Goal: Browse casually: Explore the website without a specific task or goal

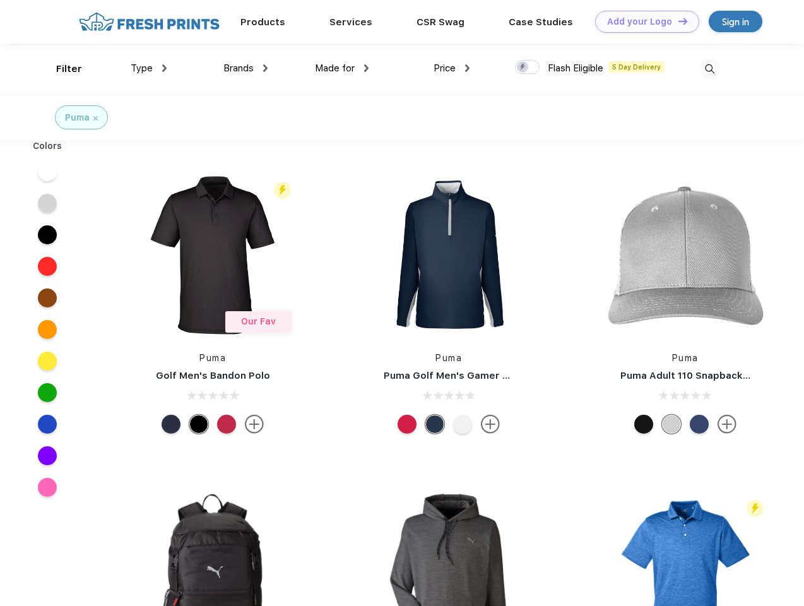
click at [643, 21] on link "Add your Logo Design Tool" at bounding box center [647, 22] width 104 height 22
click at [0, 0] on div "Design Tool" at bounding box center [0, 0] width 0 height 0
click at [677, 21] on link "Add your Logo Design Tool" at bounding box center [647, 22] width 104 height 22
click at [61, 69] on div "Filter" at bounding box center [69, 69] width 26 height 15
click at [149, 68] on span "Type" at bounding box center [142, 67] width 22 height 11
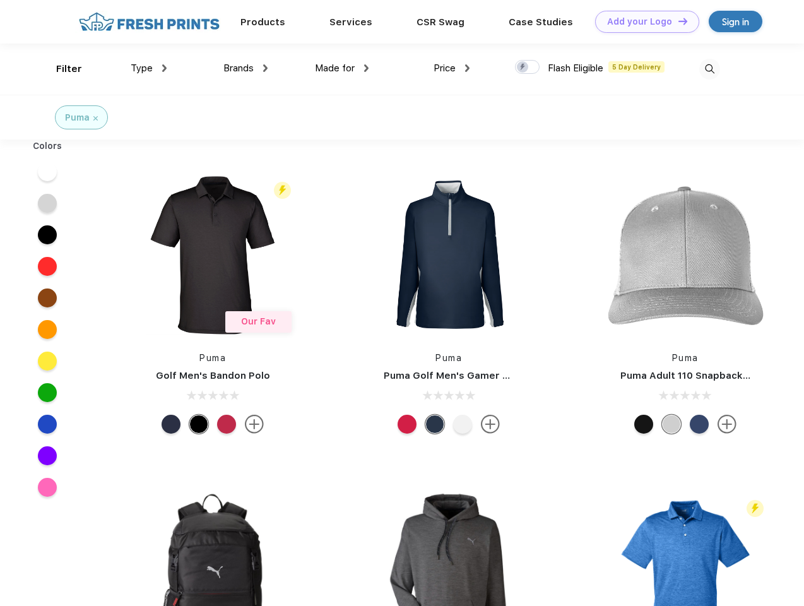
click at [246, 68] on span "Brands" at bounding box center [238, 67] width 30 height 11
click at [342, 68] on span "Made for" at bounding box center [335, 67] width 40 height 11
click at [452, 68] on span "Price" at bounding box center [445, 67] width 22 height 11
click at [528, 68] on div at bounding box center [527, 67] width 25 height 14
click at [523, 68] on input "checkbox" at bounding box center [519, 63] width 8 height 8
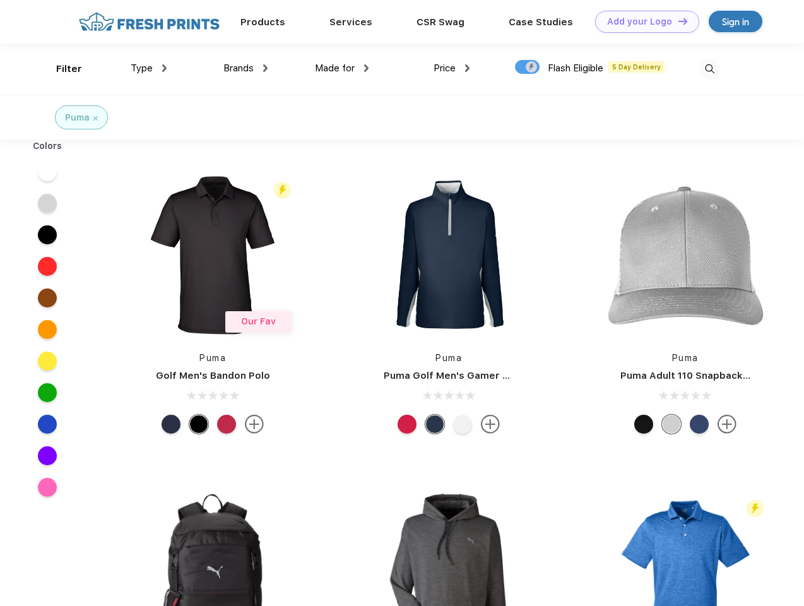
click at [709, 69] on img at bounding box center [709, 69] width 21 height 21
